Goal: Task Accomplishment & Management: Manage account settings

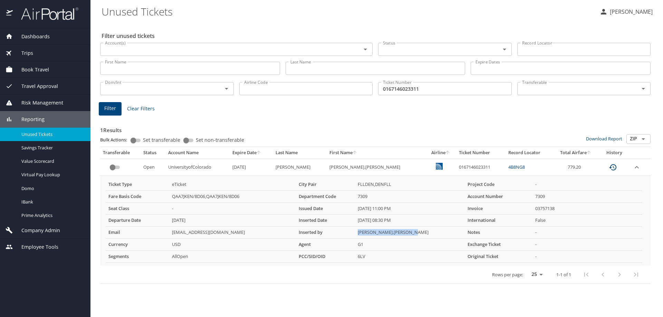
click at [49, 232] on span "Company Admin" at bounding box center [36, 231] width 47 height 8
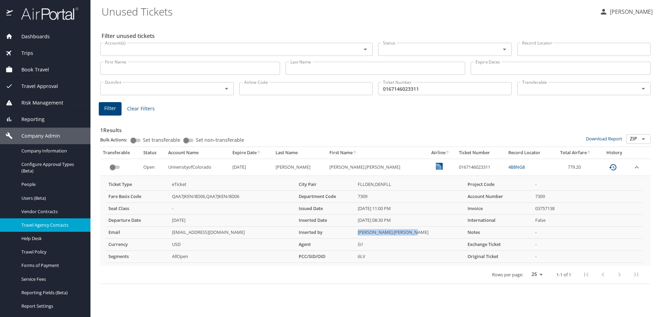
click at [40, 230] on link "Travel Agency Contacts" at bounding box center [45, 224] width 90 height 13
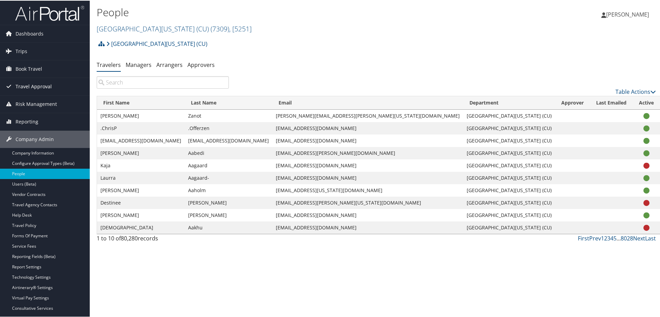
click at [24, 85] on span "Travel Approval" at bounding box center [34, 85] width 36 height 17
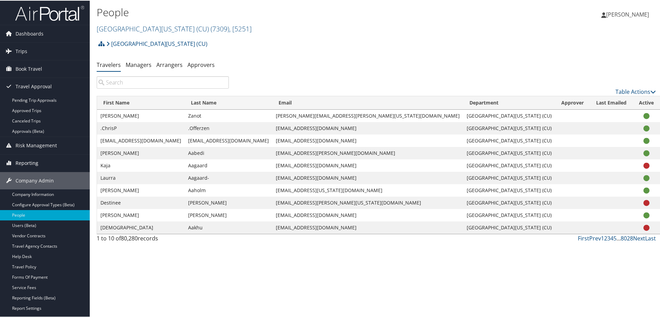
click at [24, 163] on span "Reporting" at bounding box center [27, 162] width 23 height 17
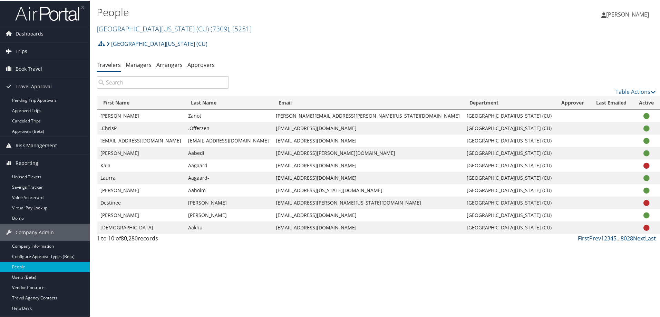
click at [20, 50] on span "Trips" at bounding box center [22, 50] width 12 height 17
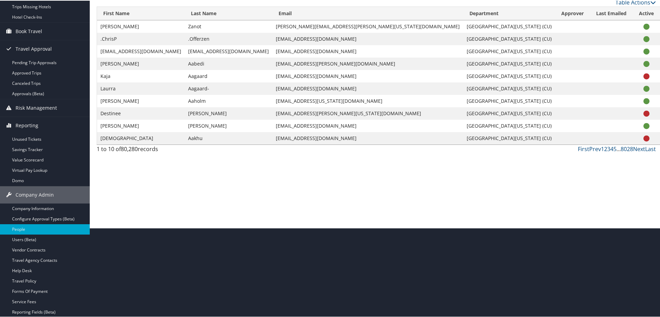
scroll to position [173, 0]
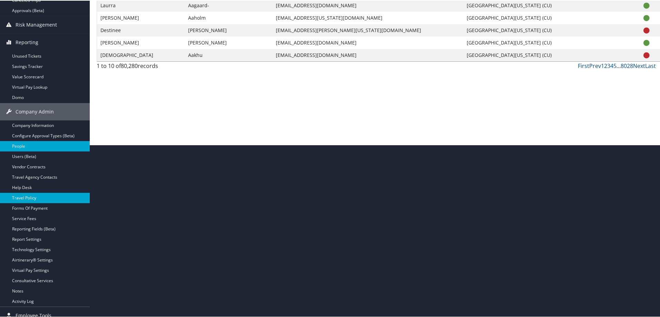
click at [28, 196] on link "Travel Policy" at bounding box center [45, 197] width 90 height 10
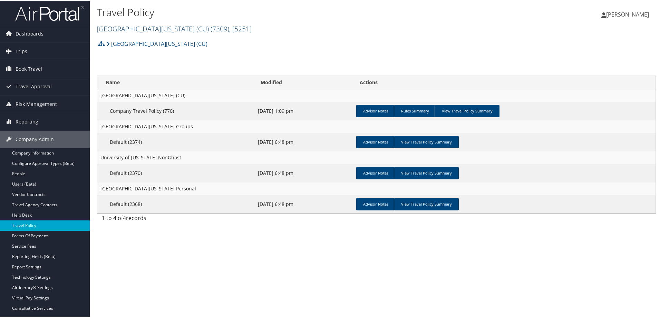
click at [150, 30] on link "University of Colorado (CU) ( 7309 ) , [ 5251 ]" at bounding box center [174, 27] width 155 height 9
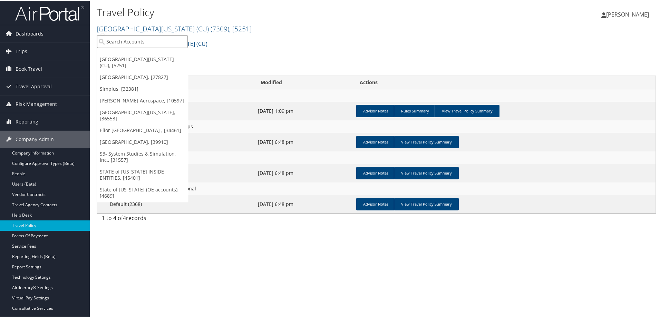
click at [144, 41] on input "search" at bounding box center [142, 41] width 91 height 13
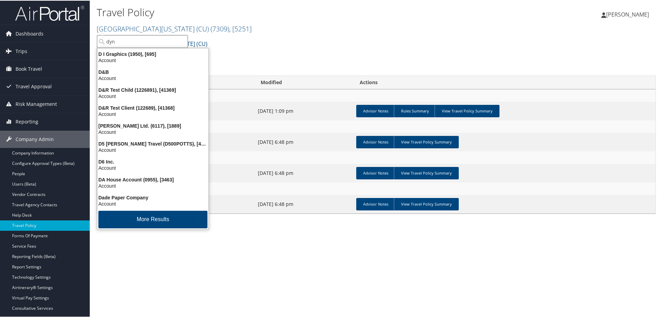
type input "dyno"
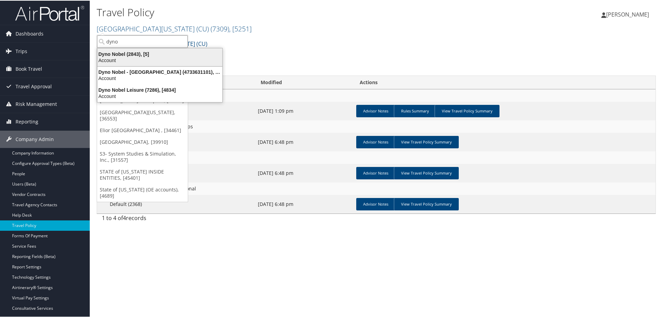
click at [138, 53] on div "Dyno Nobel (2843), [5]" at bounding box center [159, 53] width 133 height 6
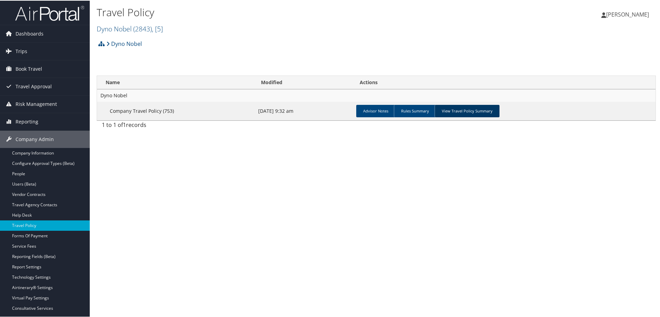
click at [448, 109] on link "View Travel Policy Summary" at bounding box center [467, 110] width 65 height 12
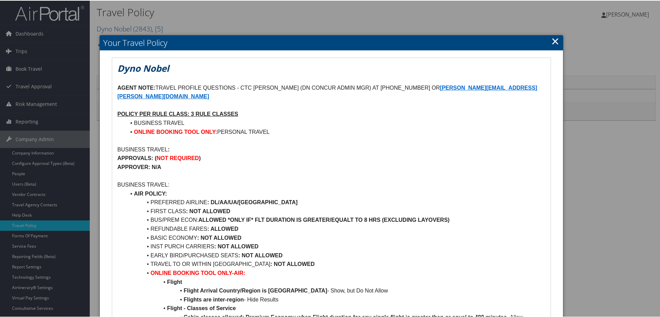
click at [35, 256] on div at bounding box center [331, 158] width 663 height 317
click at [553, 42] on link "×" at bounding box center [555, 40] width 8 height 14
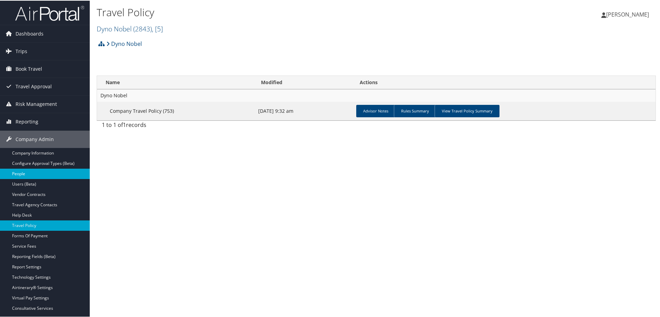
click at [25, 173] on link "People" at bounding box center [45, 173] width 90 height 10
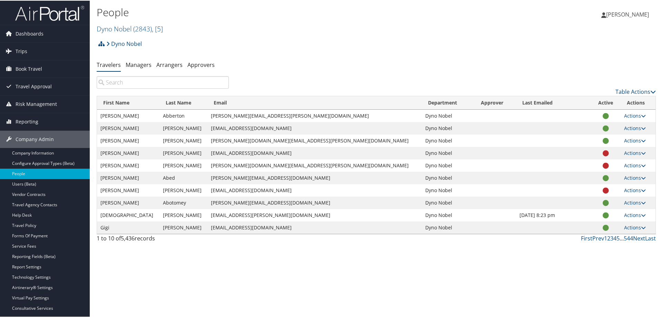
click at [148, 80] on input "search" at bounding box center [163, 82] width 132 height 12
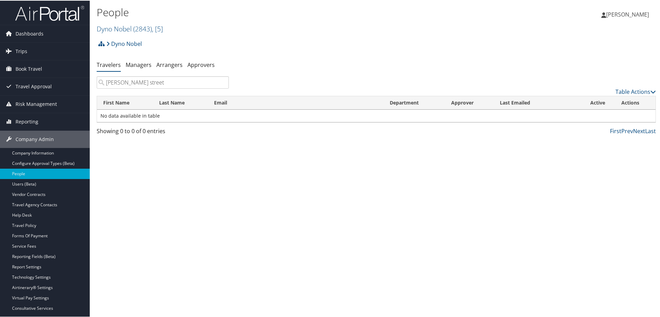
drag, startPoint x: 148, startPoint y: 82, endPoint x: 97, endPoint y: 81, distance: 50.8
click at [97, 81] on input "brandi street" at bounding box center [163, 82] width 132 height 12
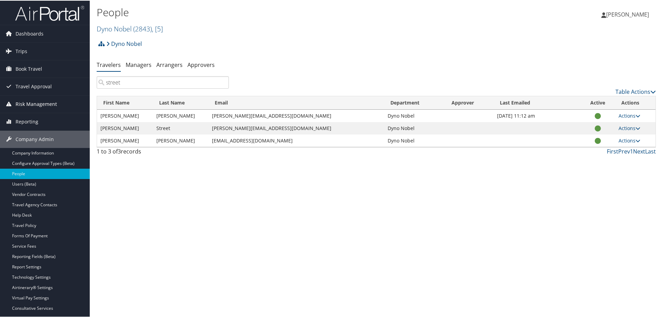
type input "street"
click at [627, 114] on link "Actions" at bounding box center [629, 115] width 22 height 7
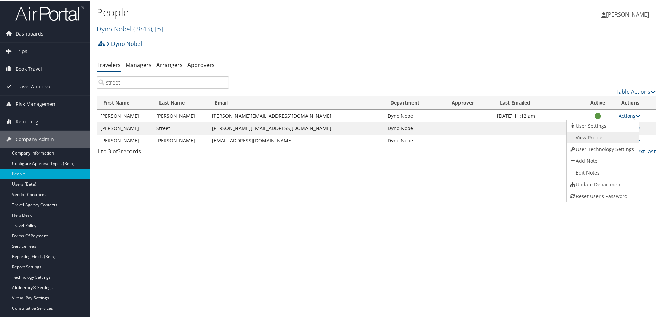
click at [582, 135] on link "View Profile" at bounding box center [602, 137] width 70 height 12
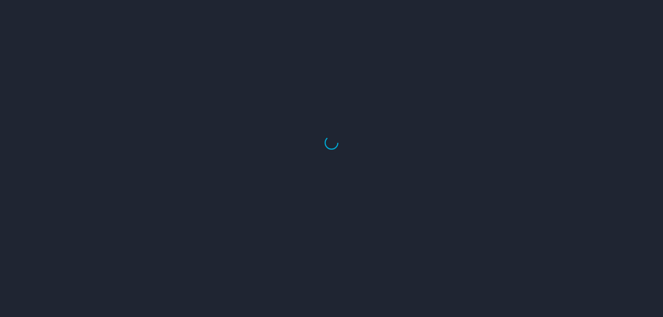
select select "US"
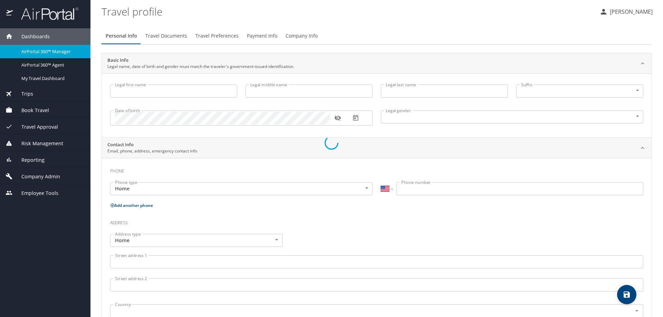
type input "[PERSON_NAME]"
type input "Lyn"
type input "[PERSON_NAME]"
type input "Female"
select select "US"
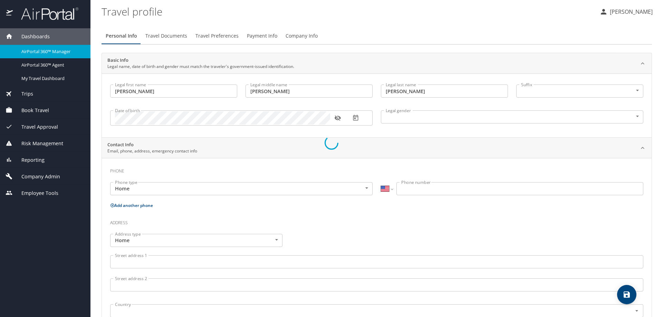
select select "US"
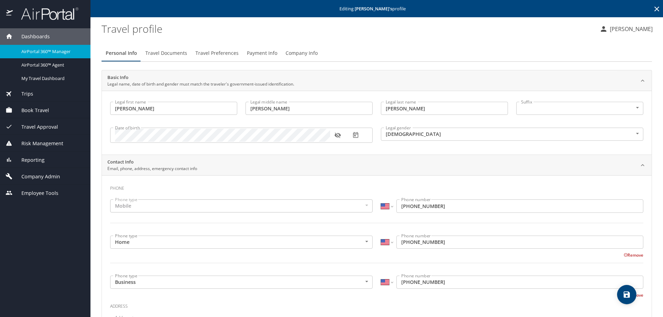
click at [37, 13] on img at bounding box center [45, 13] width 65 height 13
